Goal: Complete application form: Complete application form

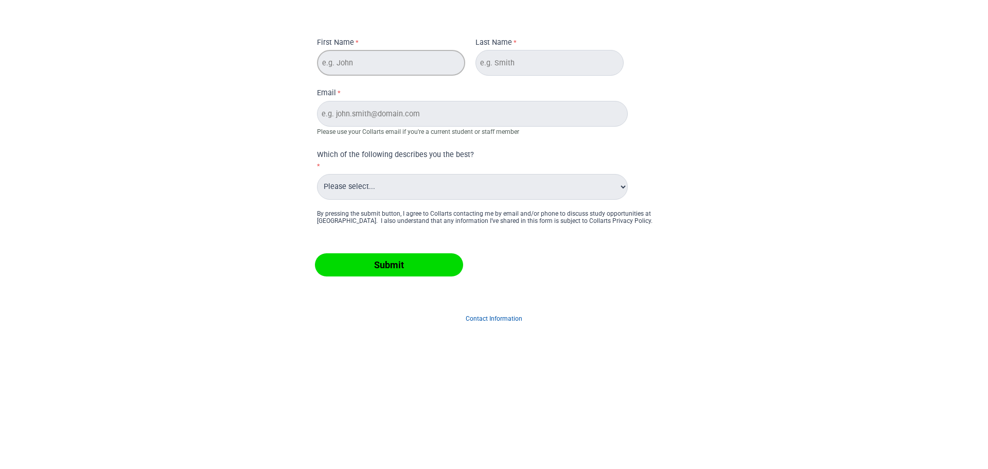
click at [370, 62] on input "First Name" at bounding box center [391, 63] width 148 height 26
type input "jaywing"
type input "test"
type input "test@test.local"
click at [379, 186] on select "Please select... Alumni Collarts Staff Current Collarts Student International P…" at bounding box center [472, 187] width 311 height 26
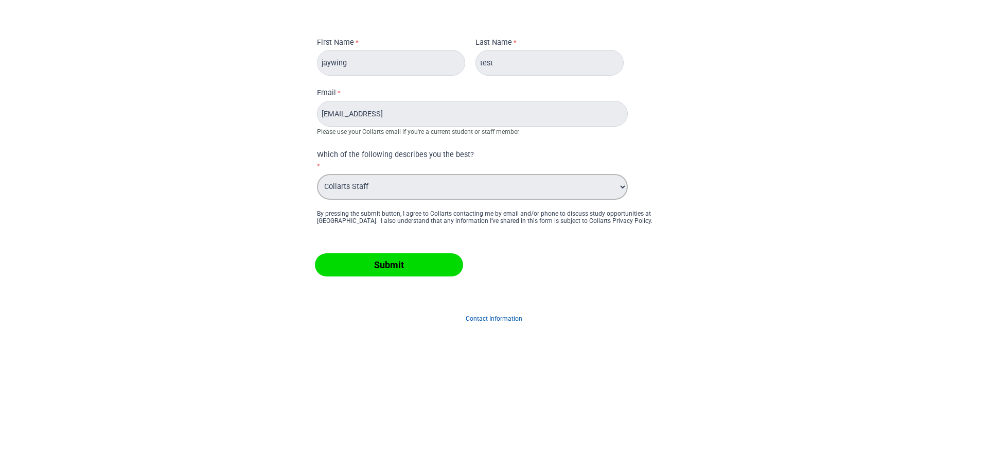
click at [317, 174] on select "Please select... Alumni Collarts Staff Current Collarts Student International P…" at bounding box center [472, 187] width 311 height 26
click at [378, 191] on select "Please select... Alumni Collarts Staff Current Collarts Student International P…" at bounding box center [472, 187] width 311 height 26
select select "tfa_556"
click at [317, 174] on select "Please select... Alumni Collarts Staff Current Collarts Student International P…" at bounding box center [472, 187] width 311 height 26
click at [602, 145] on div "First Name jaywing Last Name test Email test@test.local Please use your Collart…" at bounding box center [494, 114] width 362 height 174
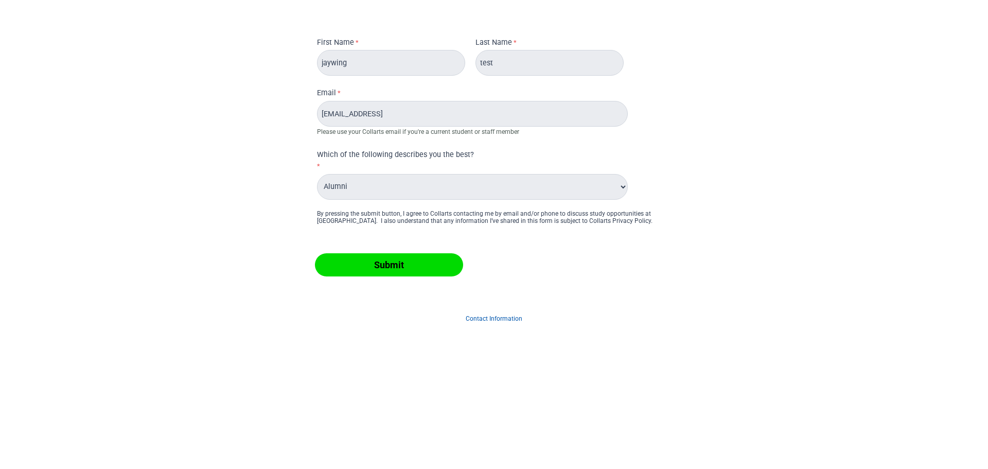
click at [380, 261] on input "Submit" at bounding box center [389, 264] width 148 height 23
